Goal: Find contact information: Find contact information

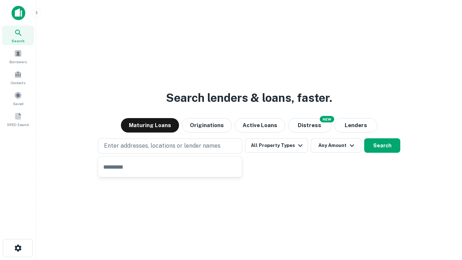
type input "**********"
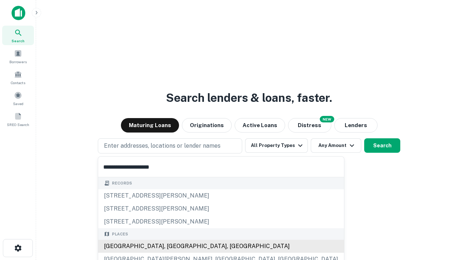
click at [172, 246] on div "Santa Monica, CA, USA" at bounding box center [221, 246] width 246 height 13
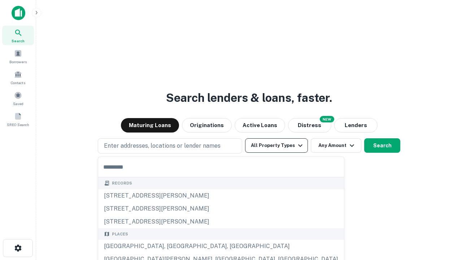
click at [276, 145] on button "All Property Types" at bounding box center [276, 145] width 63 height 14
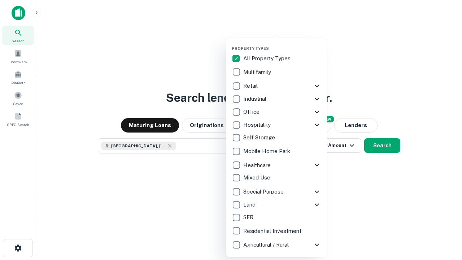
click at [282, 44] on button "button" at bounding box center [282, 44] width 101 height 0
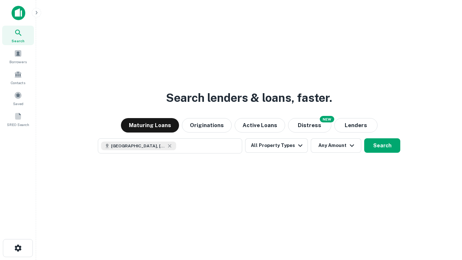
scroll to position [12, 0]
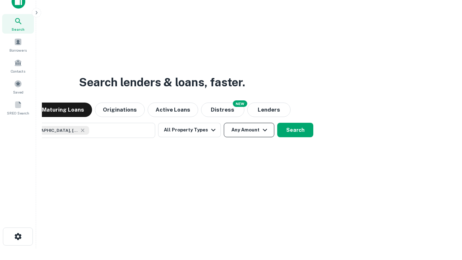
click at [224, 123] on button "Any Amount" at bounding box center [249, 130] width 51 height 14
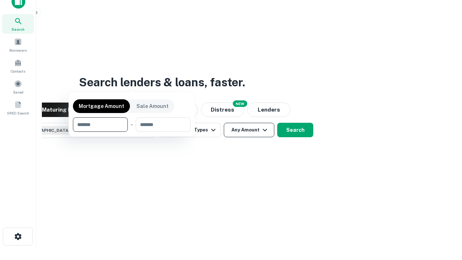
scroll to position [52, 204]
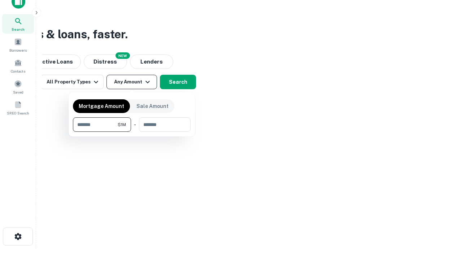
type input "*******"
click at [132, 132] on button "button" at bounding box center [132, 132] width 118 height 0
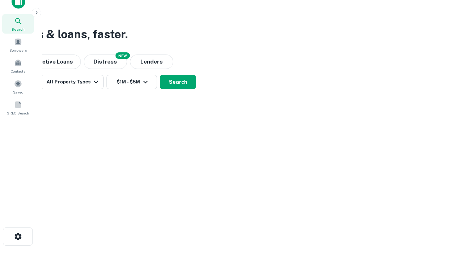
scroll to position [12, 0]
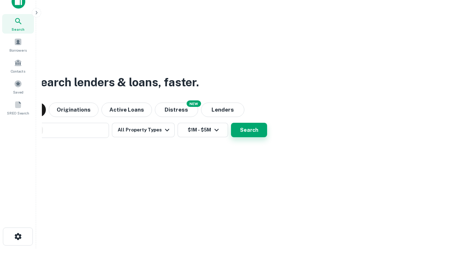
click at [231, 123] on button "Search" at bounding box center [249, 130] width 36 height 14
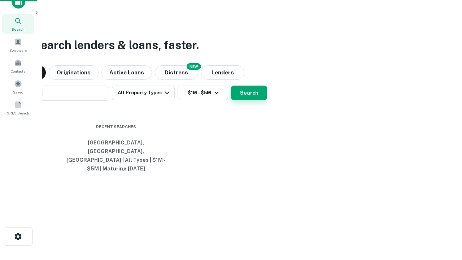
scroll to position [23, 204]
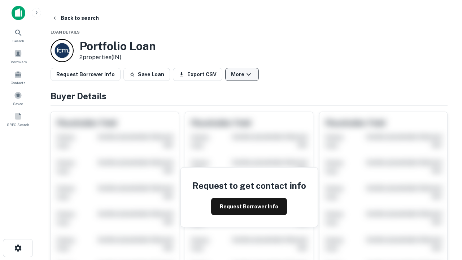
click at [242, 74] on button "More" at bounding box center [242, 74] width 34 height 13
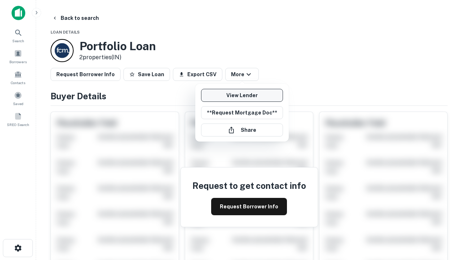
click at [242, 95] on link "View Lender" at bounding box center [242, 95] width 82 height 13
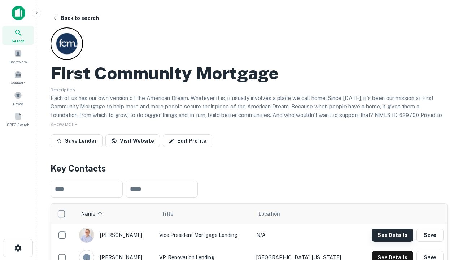
click at [392, 235] on button "See Details" at bounding box center [392, 234] width 41 height 13
click at [18, 248] on icon "button" at bounding box center [18, 248] width 9 height 9
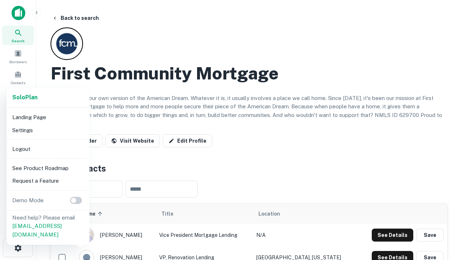
click at [48, 149] on li "Logout" at bounding box center [47, 149] width 77 height 13
